Goal: Check status: Check status

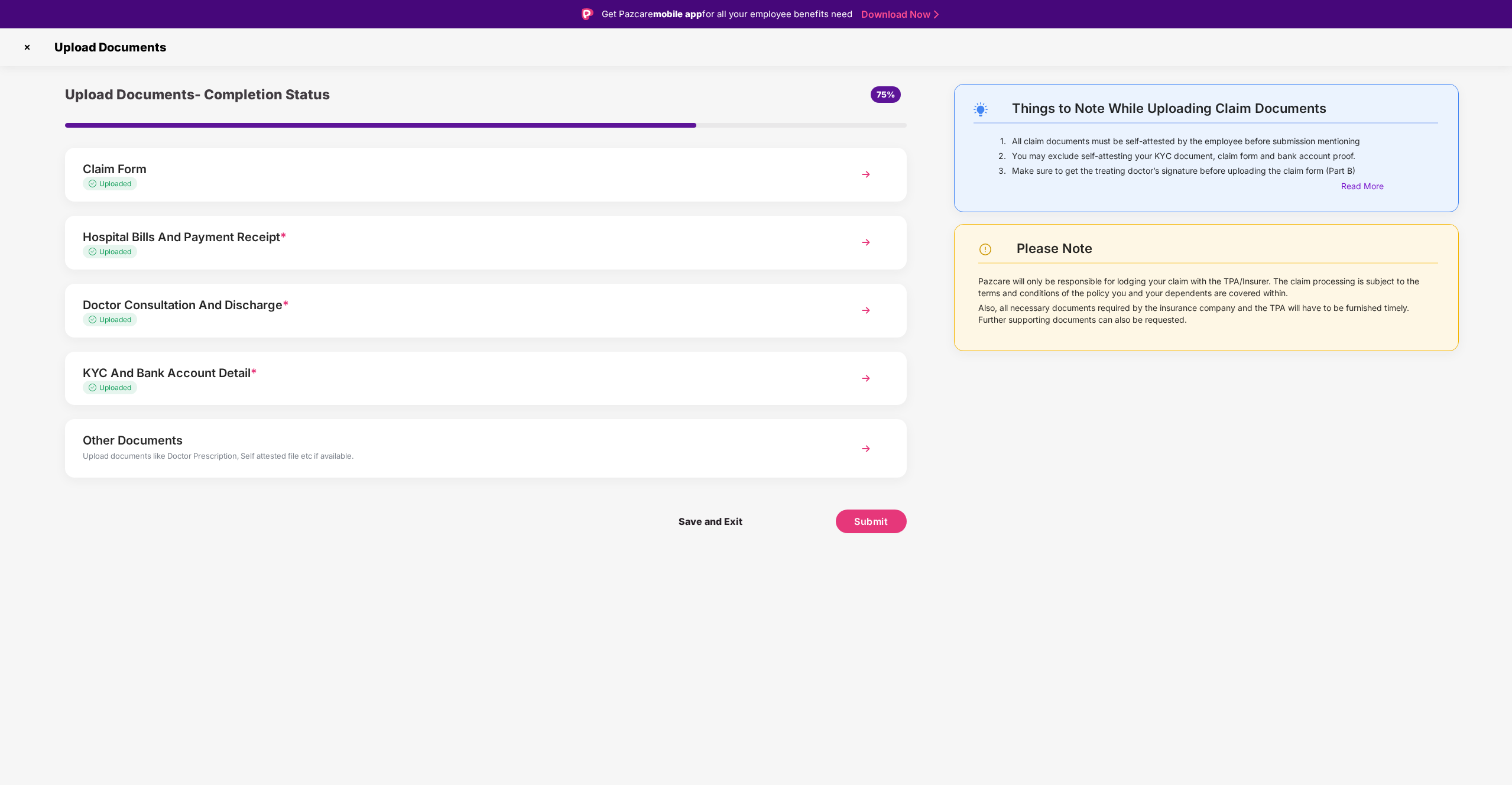
click at [29, 39] on img at bounding box center [27, 47] width 19 height 19
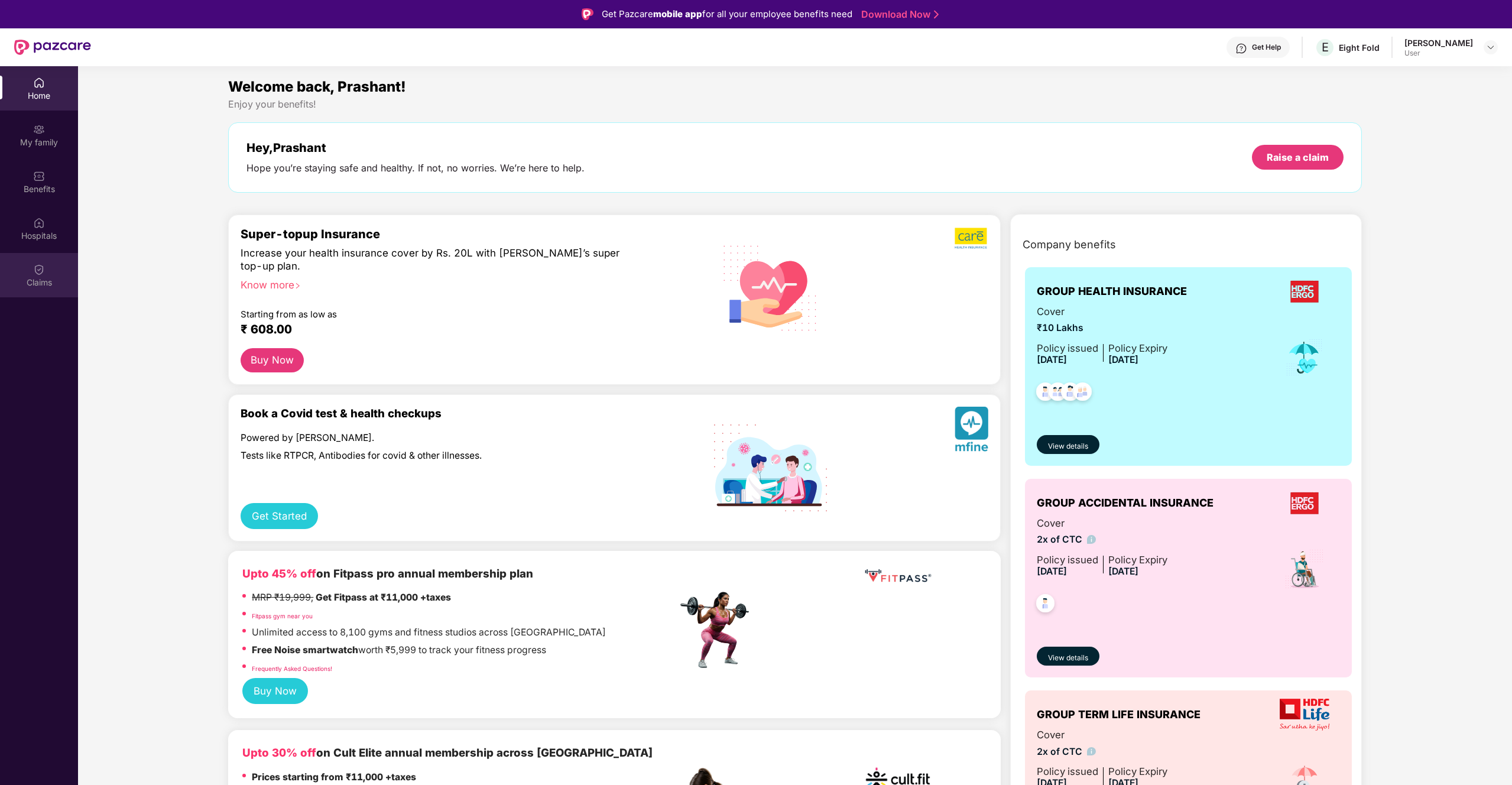
click at [40, 273] on img at bounding box center [39, 269] width 12 height 12
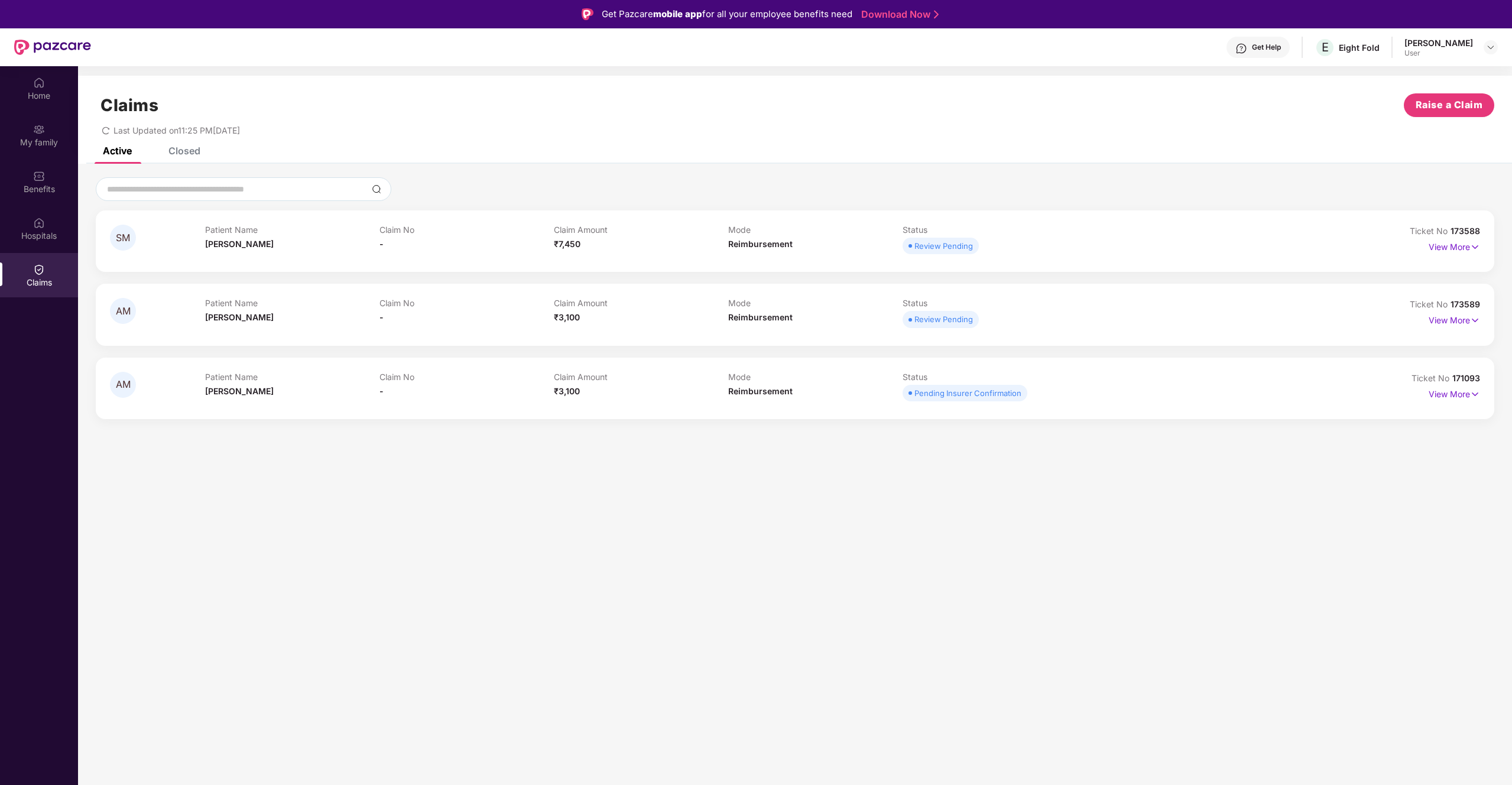
click at [574, 253] on div "Claim Amount ₹7,450" at bounding box center [642, 241] width 175 height 32
